Goal: Share content

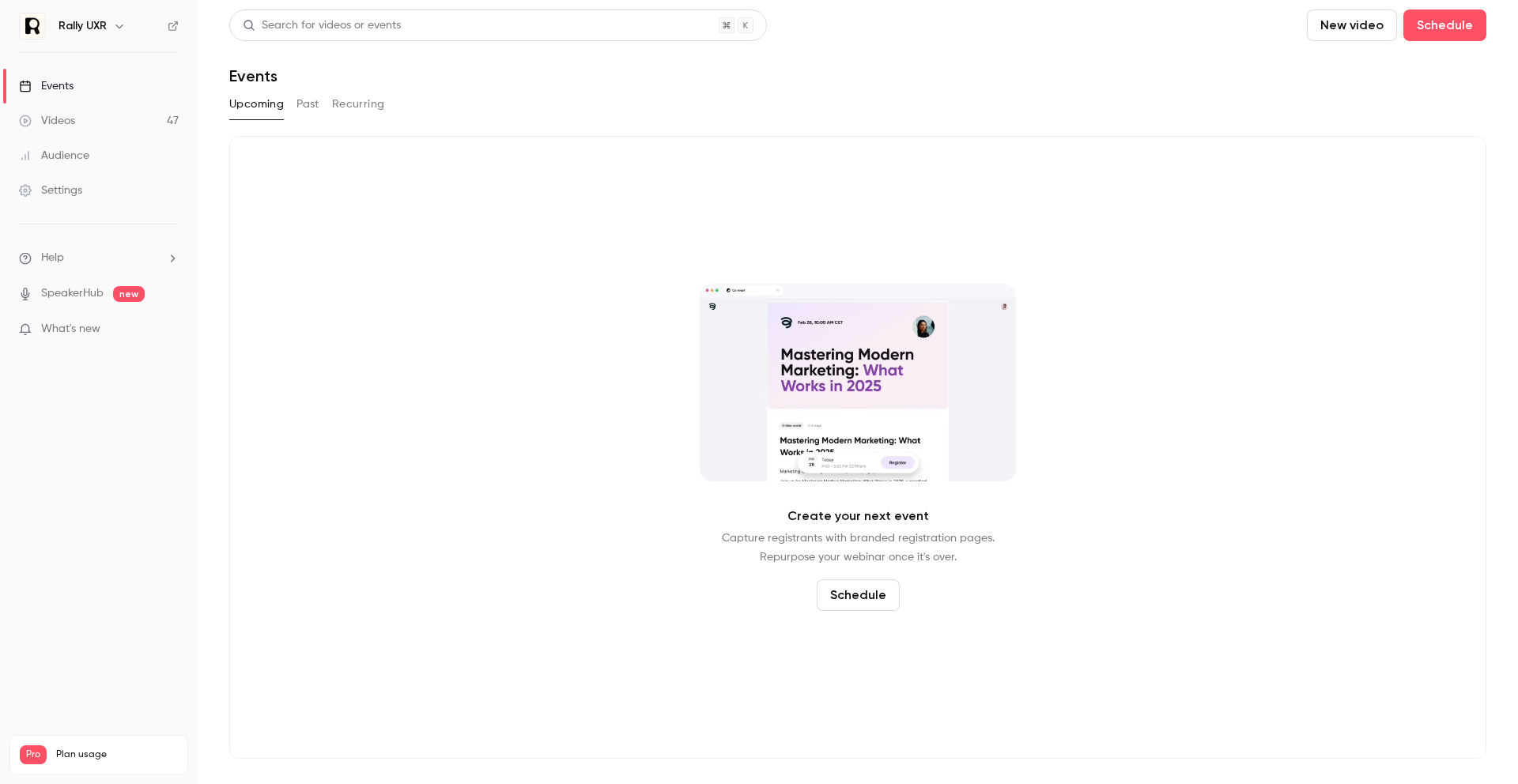
click at [300, 111] on button "Past" at bounding box center [308, 104] width 23 height 25
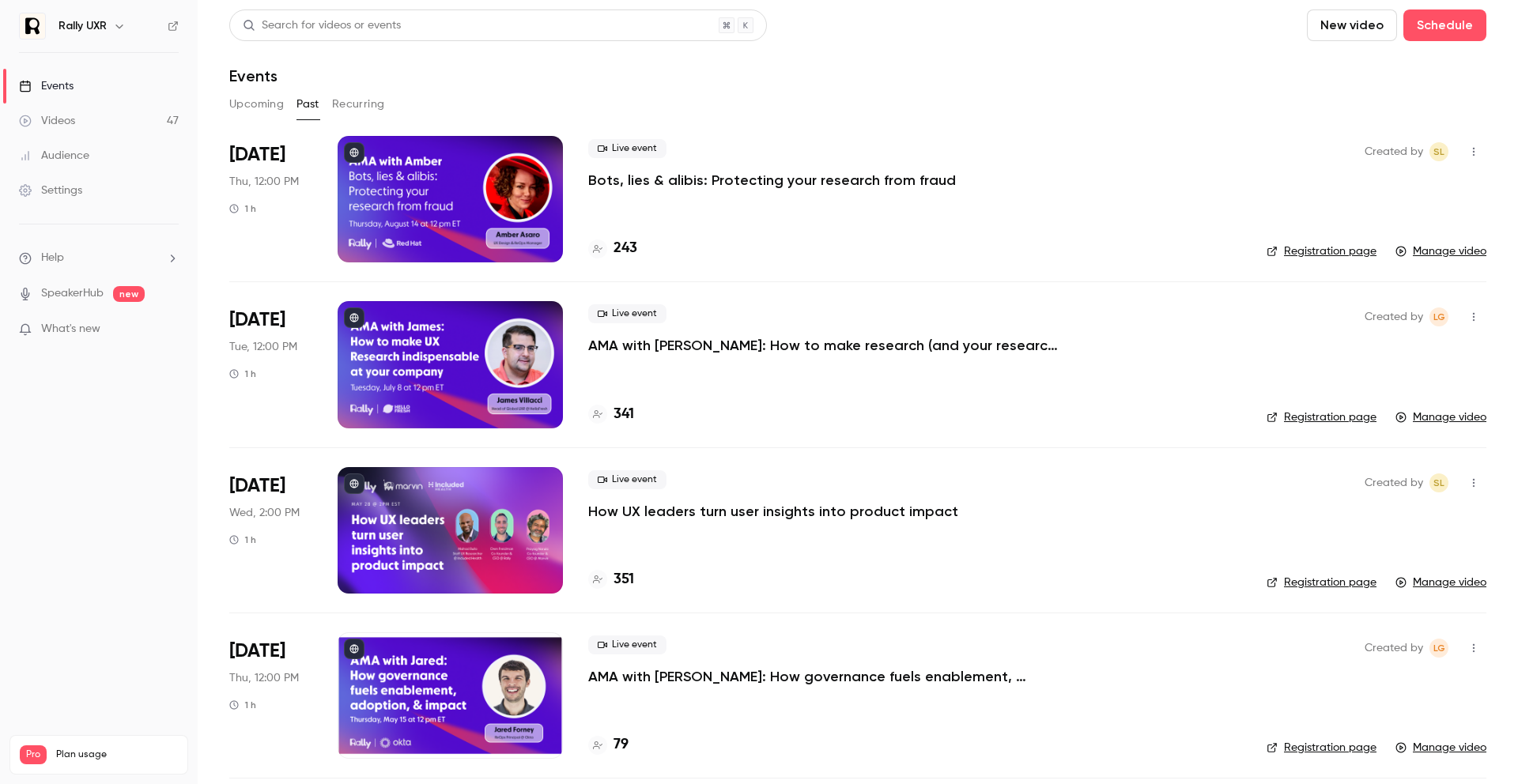
click at [395, 196] on div at bounding box center [450, 198] width 225 height 126
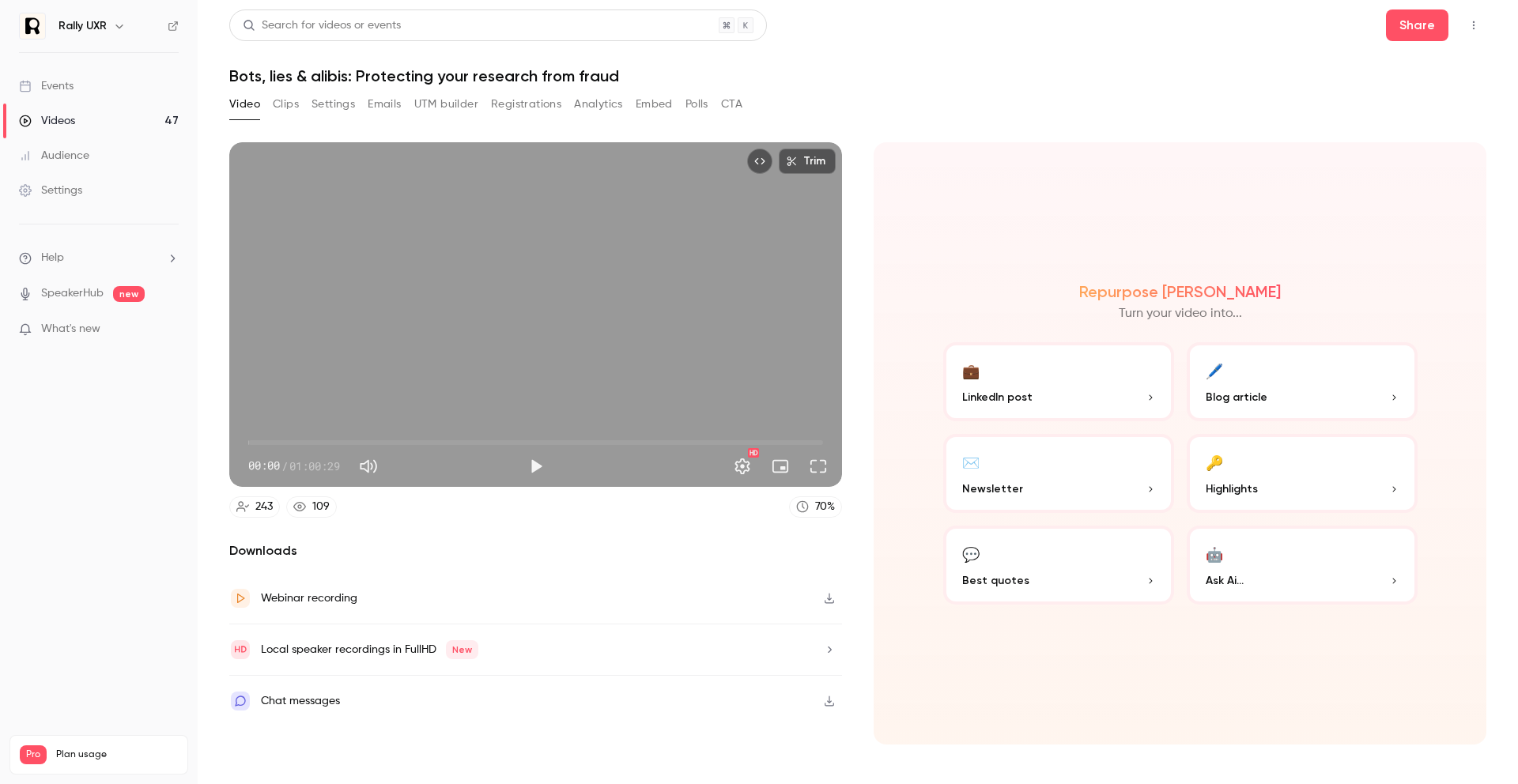
click at [407, 29] on div "Search for videos or events" at bounding box center [498, 25] width 537 height 31
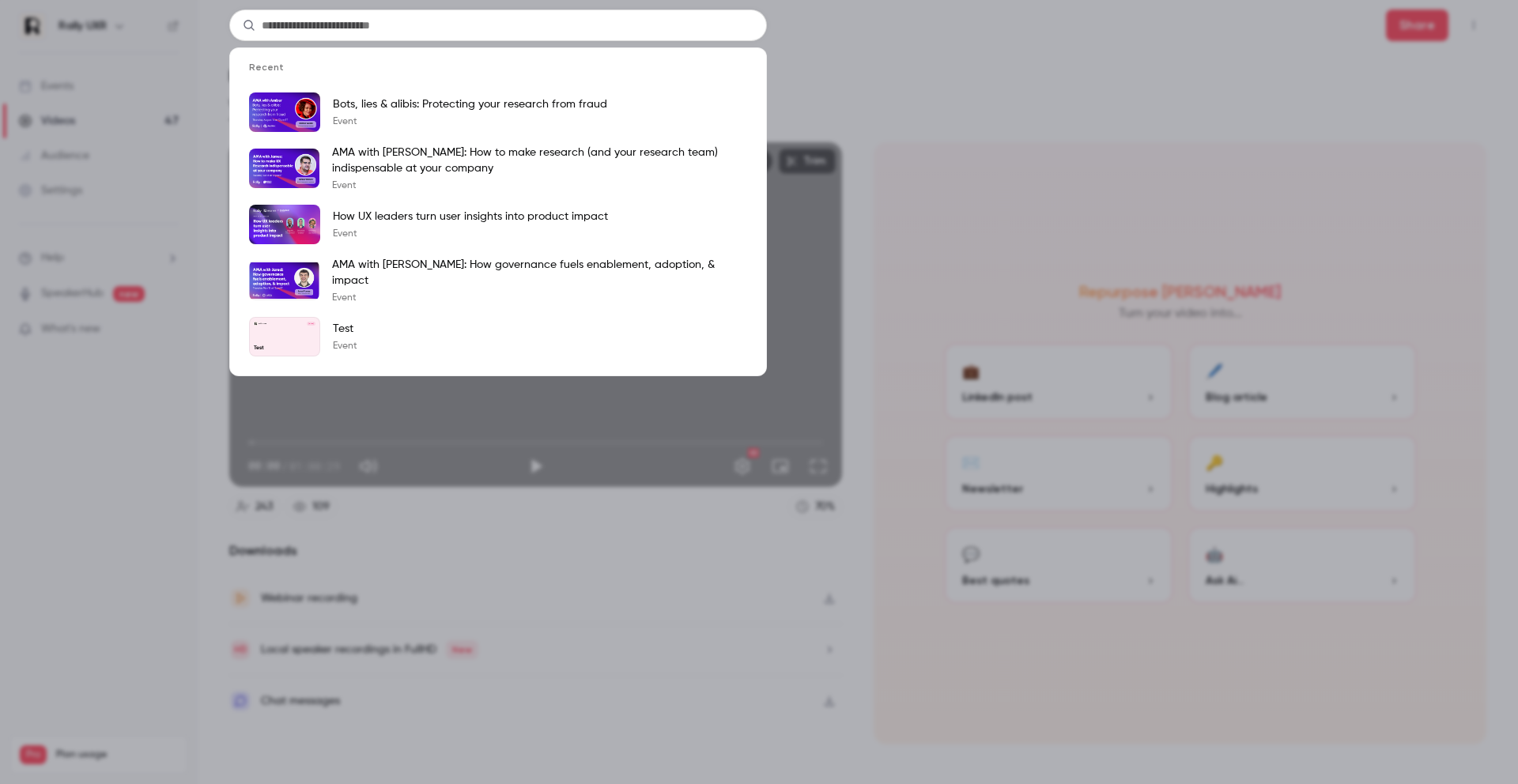
click at [894, 48] on div "Recent Bots, lies & alibis: Protecting your research from fraud Event AMA with …" at bounding box center [759, 392] width 1518 height 784
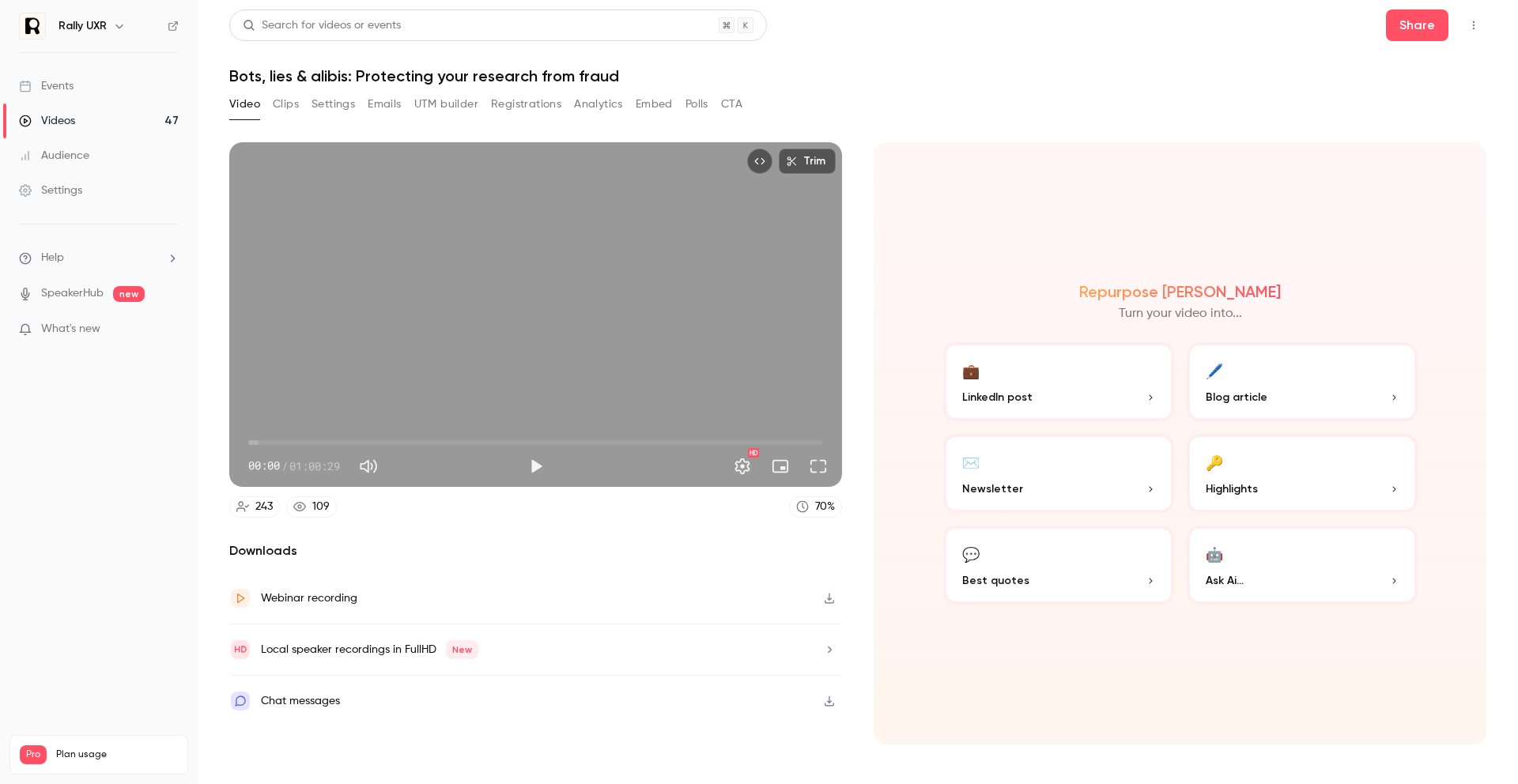
click at [534, 108] on button "Registrations" at bounding box center [525, 104] width 70 height 25
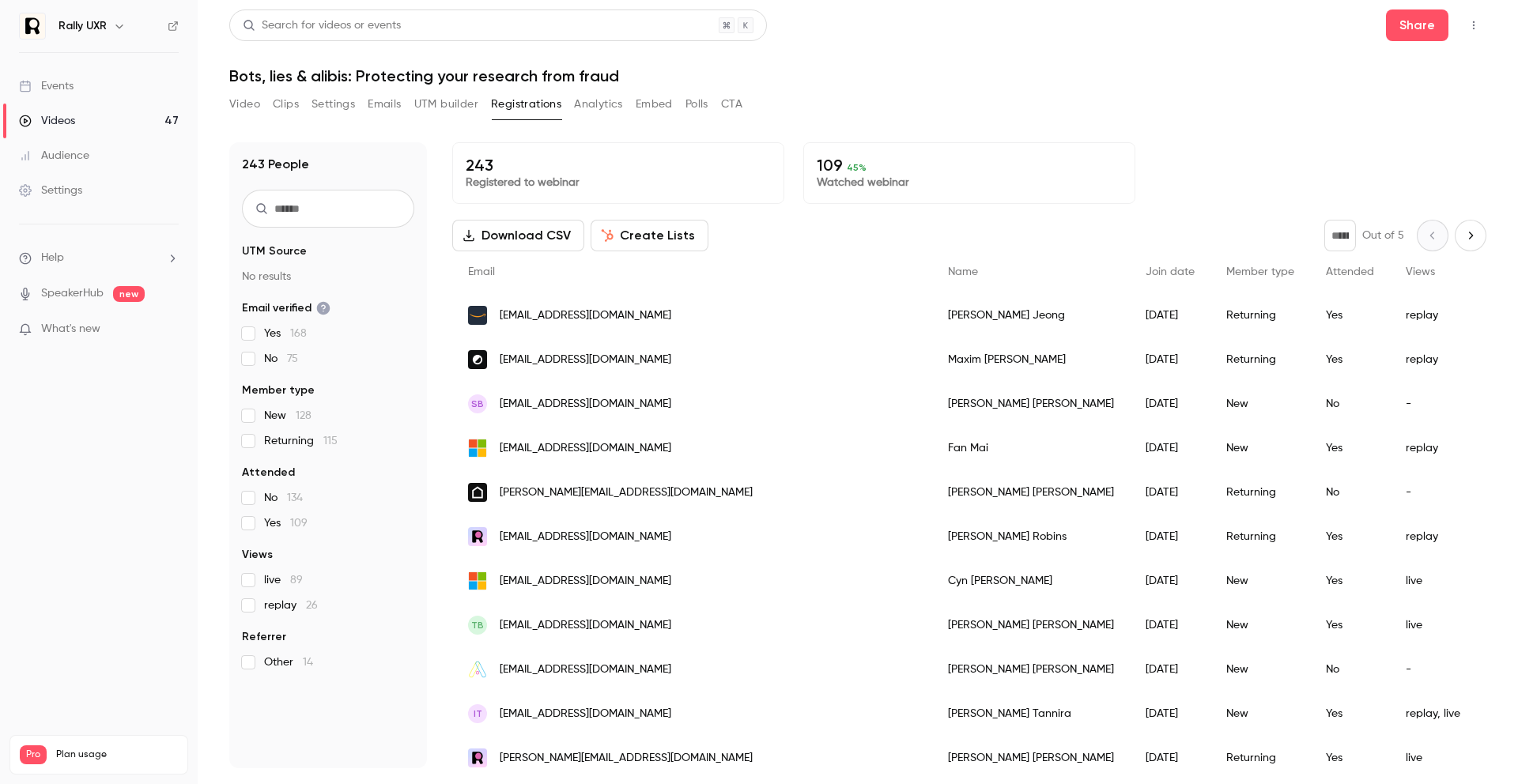
click at [326, 218] on input "text" at bounding box center [327, 209] width 172 height 38
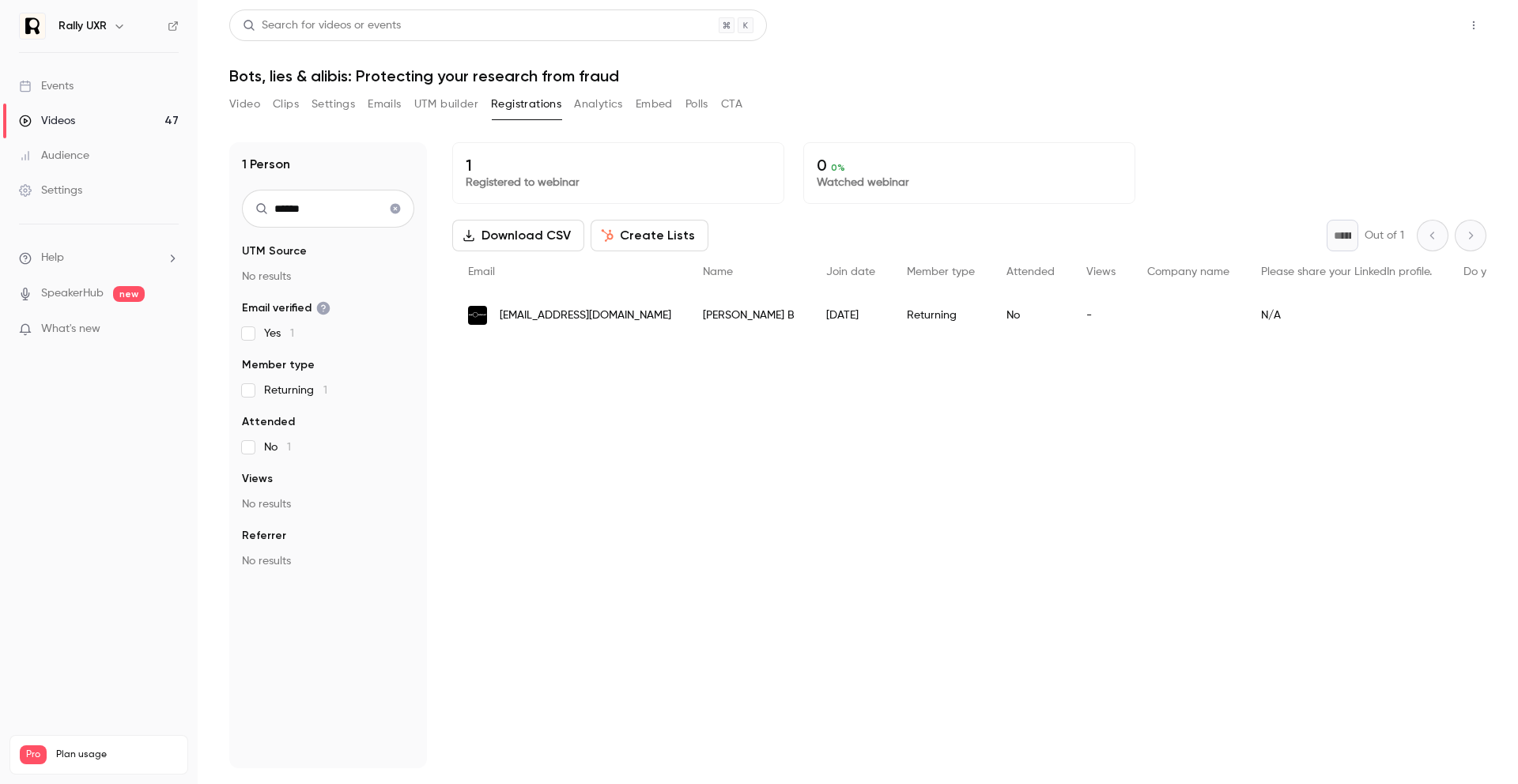
type input "******"
click at [1401, 26] on button "Share" at bounding box center [1417, 25] width 63 height 31
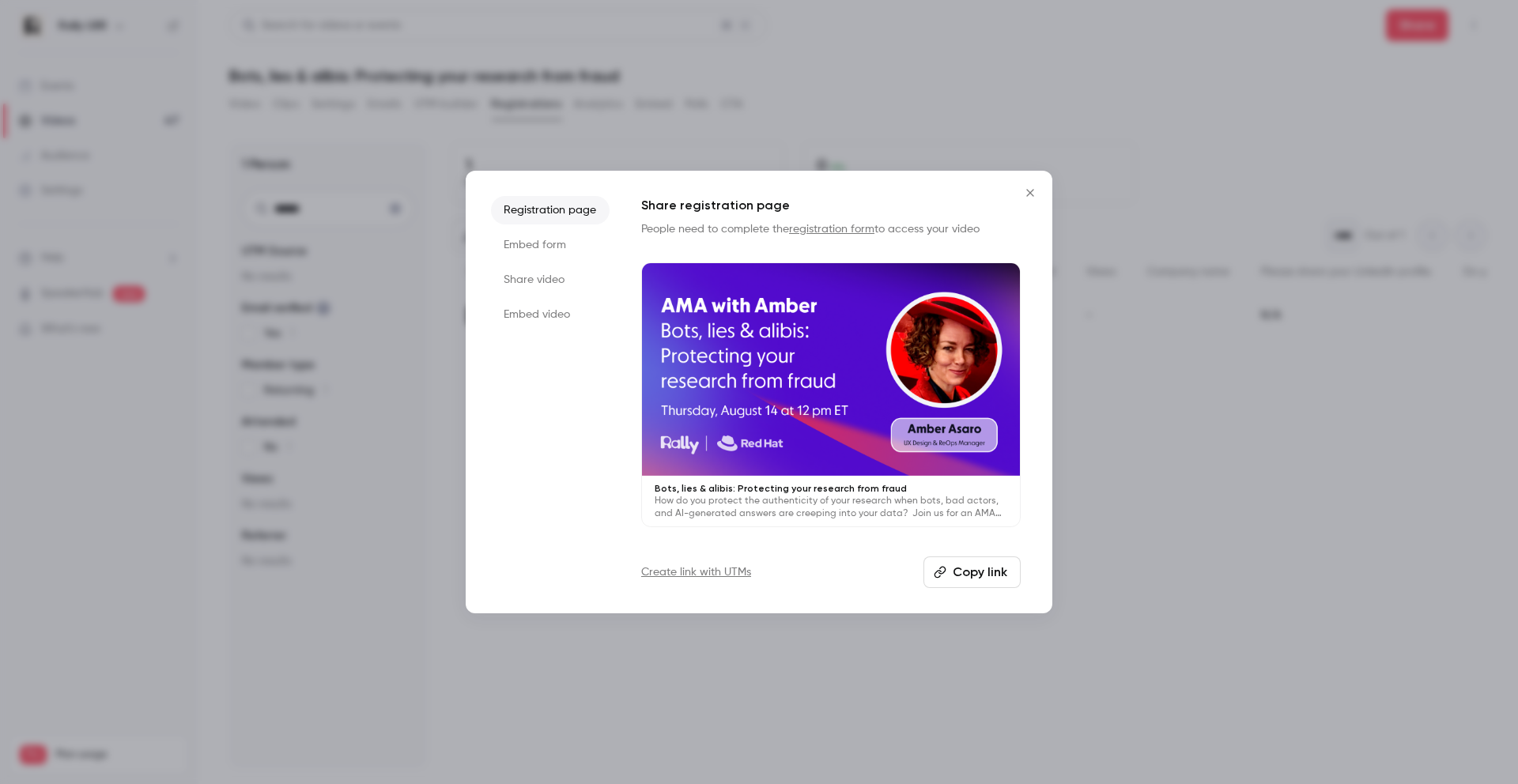
click at [959, 579] on button "Copy link" at bounding box center [972, 572] width 97 height 31
